Goal: Task Accomplishment & Management: Manage account settings

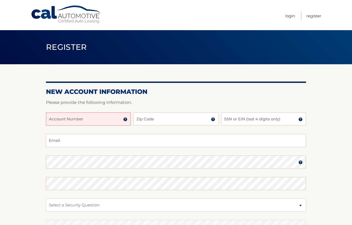
click at [125, 120] on img at bounding box center [125, 119] width 4 height 4
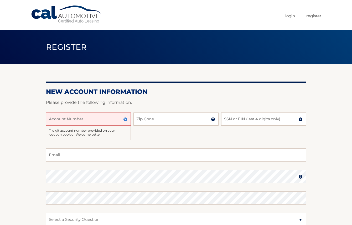
click at [53, 119] on input "Account Number" at bounding box center [88, 119] width 85 height 13
type input "44455992040"
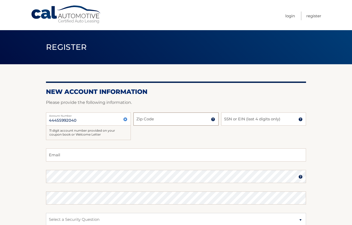
click at [145, 120] on input "Zip Code" at bounding box center [175, 119] width 85 height 13
type input "11784"
click at [230, 119] on input "SSN or EIN (last 4 digits only)" at bounding box center [263, 119] width 85 height 13
type input "5950"
click at [66, 153] on input "Email" at bounding box center [176, 154] width 260 height 13
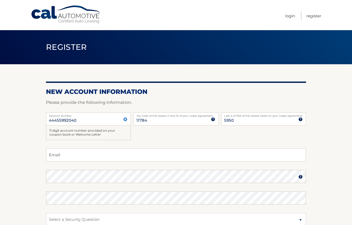
click at [126, 120] on img at bounding box center [125, 119] width 4 height 4
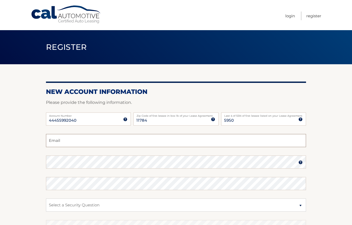
click at [60, 142] on input "Email" at bounding box center [176, 140] width 260 height 13
type input "tbb3pg@aol.com"
click at [302, 163] on img at bounding box center [300, 162] width 4 height 4
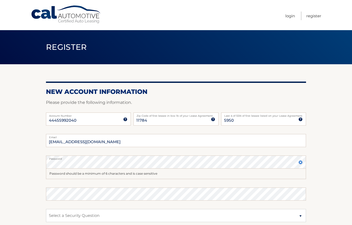
click at [300, 164] on img at bounding box center [300, 162] width 4 height 4
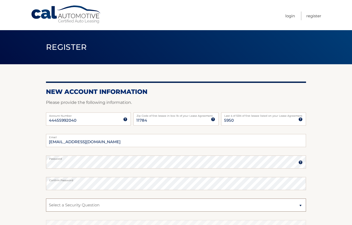
click at [300, 205] on select "Select a Security Question What was the name of your elementary school? What is…" at bounding box center [176, 205] width 260 height 13
select select "2"
click at [46, 199] on select "Select a Security Question What was the name of your elementary school? What is…" at bounding box center [176, 205] width 260 height 13
click at [300, 205] on select "Select a Security Question What was the name of your elementary school? What is…" at bounding box center [176, 205] width 260 height 13
click at [130, 204] on select "Select a Security Question What was the name of your elementary school? What is…" at bounding box center [176, 205] width 260 height 13
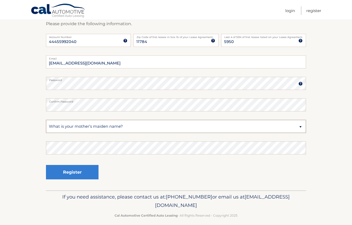
scroll to position [84, 0]
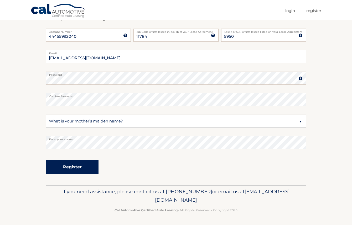
click at [75, 166] on button "Register" at bounding box center [72, 167] width 52 height 14
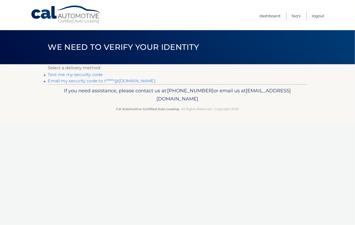
click at [91, 75] on link "Text me my security code" at bounding box center [75, 74] width 55 height 5
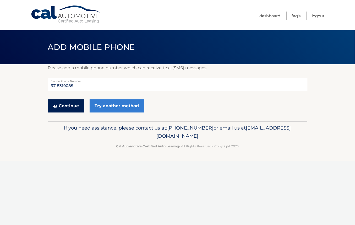
click at [65, 104] on button "Continue" at bounding box center [66, 105] width 36 height 13
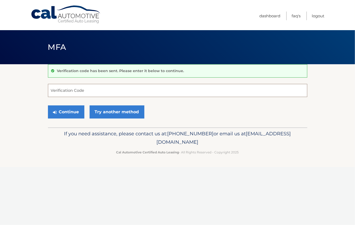
click at [66, 92] on input "Verification Code" at bounding box center [178, 90] width 260 height 13
type input "290980"
click at [71, 113] on button "Continue" at bounding box center [66, 111] width 36 height 13
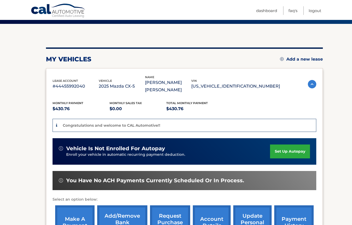
scroll to position [52, 0]
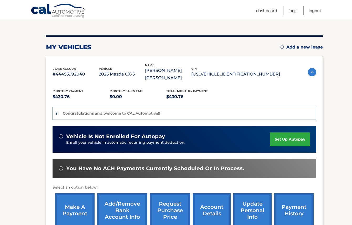
click at [287, 132] on link "set up autopay" at bounding box center [290, 139] width 40 height 14
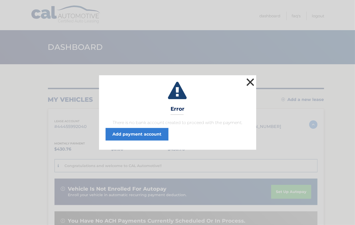
click at [248, 83] on button "×" at bounding box center [251, 82] width 10 height 10
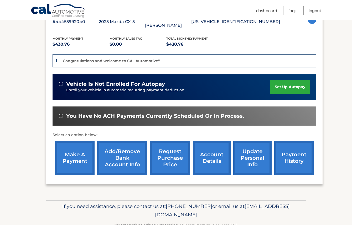
scroll to position [112, 0]
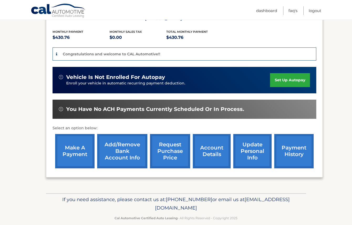
click at [78, 151] on link "make a payment" at bounding box center [74, 151] width 39 height 34
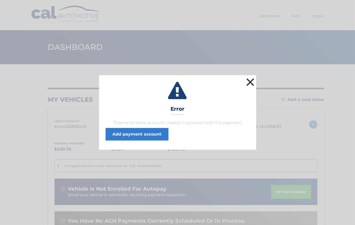
click at [252, 84] on button "×" at bounding box center [251, 82] width 10 height 10
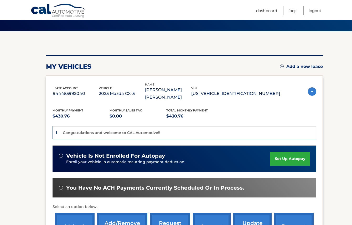
scroll to position [52, 0]
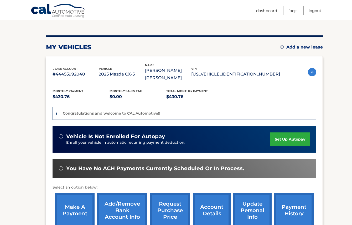
click at [284, 132] on link "set up autopay" at bounding box center [290, 139] width 40 height 14
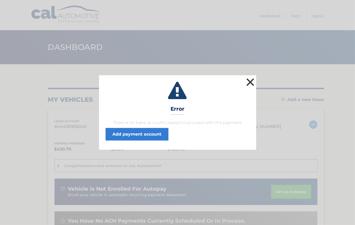
click at [252, 84] on button "×" at bounding box center [251, 82] width 10 height 10
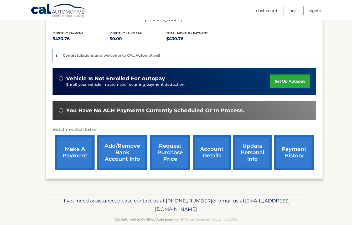
scroll to position [112, 0]
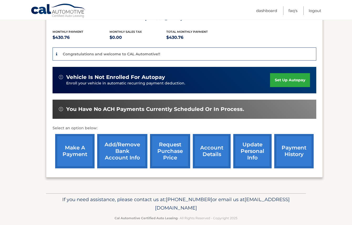
click at [124, 148] on link "Add/Remove bank account info" at bounding box center [122, 151] width 50 height 34
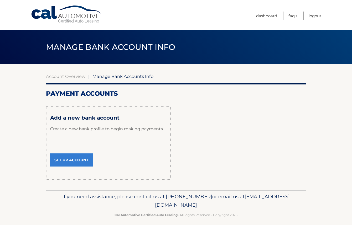
click at [72, 158] on link "Set Up Account" at bounding box center [71, 159] width 43 height 13
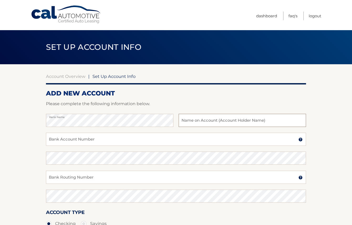
click at [187, 122] on input "text" at bounding box center [241, 120] width 127 height 13
type input "[PERSON_NAME] [PERSON_NAME]"
click at [98, 139] on input "Bank Account Number" at bounding box center [176, 139] width 260 height 13
click at [300, 140] on img at bounding box center [300, 139] width 4 height 4
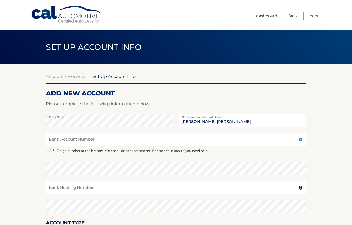
click at [60, 140] on input "Bank Account Number" at bounding box center [176, 139] width 260 height 13
type input "260136737920788622"
drag, startPoint x: 96, startPoint y: 141, endPoint x: 43, endPoint y: 138, distance: 52.5
click at [43, 138] on section "Account Overview | Set Up Account Info ADD NEW ACCOUNT Please complete the foll…" at bounding box center [176, 169] width 352 height 211
click at [300, 189] on img at bounding box center [300, 188] width 4 height 4
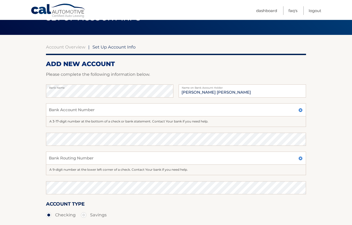
scroll to position [52, 0]
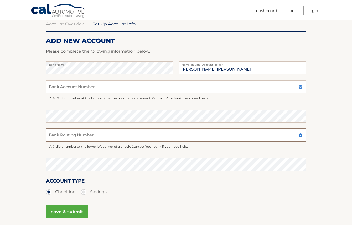
click at [61, 136] on input "Bank Routing Number" at bounding box center [176, 135] width 260 height 13
type input "026013673"
click at [54, 89] on input "Bank Account Number" at bounding box center [176, 86] width 260 height 13
click at [52, 86] on input "Bank Account Number" at bounding box center [176, 86] width 260 height 13
type input "7920788622"
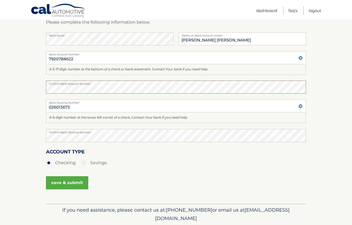
scroll to position [73, 0]
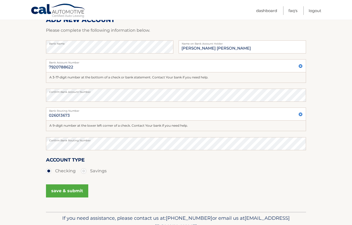
click at [59, 189] on button "save & submit" at bounding box center [67, 190] width 42 height 13
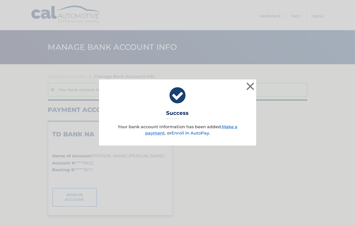
click at [183, 132] on link "Enroll In AutoPay" at bounding box center [191, 133] width 38 height 5
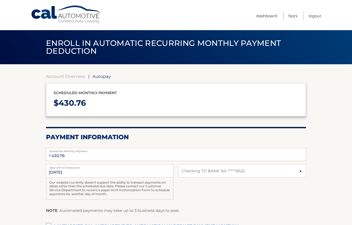
select select "NzUxN2NlY2YtMDcxZS00MTU3LWI4OTQtZTBhYTE1OTdlMDM3"
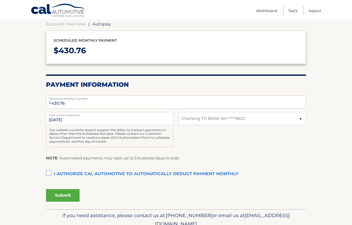
scroll to position [26, 0]
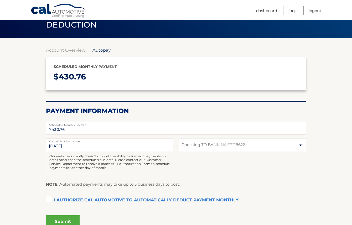
click at [48, 198] on label "I authorize cal automotive to automatically deduct payment monthly This checkbo…" at bounding box center [176, 200] width 260 height 10
click at [0, 0] on input "I authorize cal automotive to automatically deduct payment monthly This checkbo…" at bounding box center [0, 0] width 0 height 0
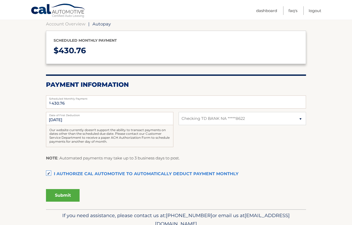
click at [63, 195] on button "Submit" at bounding box center [63, 195] width 34 height 13
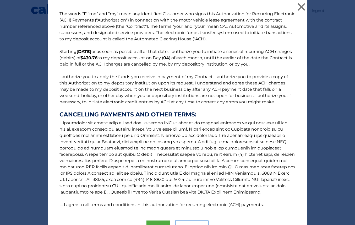
scroll to position [29, 0]
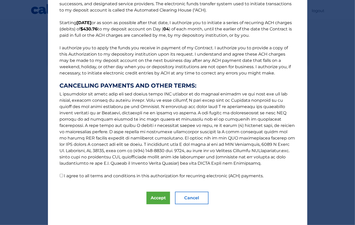
click at [60, 176] on input "I agree to all terms and conditions in this authorization for recurring electro…" at bounding box center [61, 175] width 3 height 3
checkbox input "true"
click at [155, 201] on button "Accept" at bounding box center [159, 198] width 24 height 13
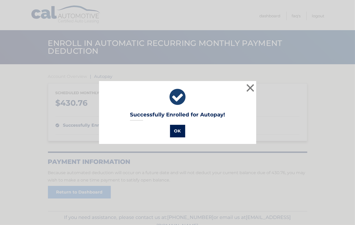
click at [178, 131] on button "OK" at bounding box center [177, 131] width 15 height 13
